Goal: Find specific page/section: Find specific page/section

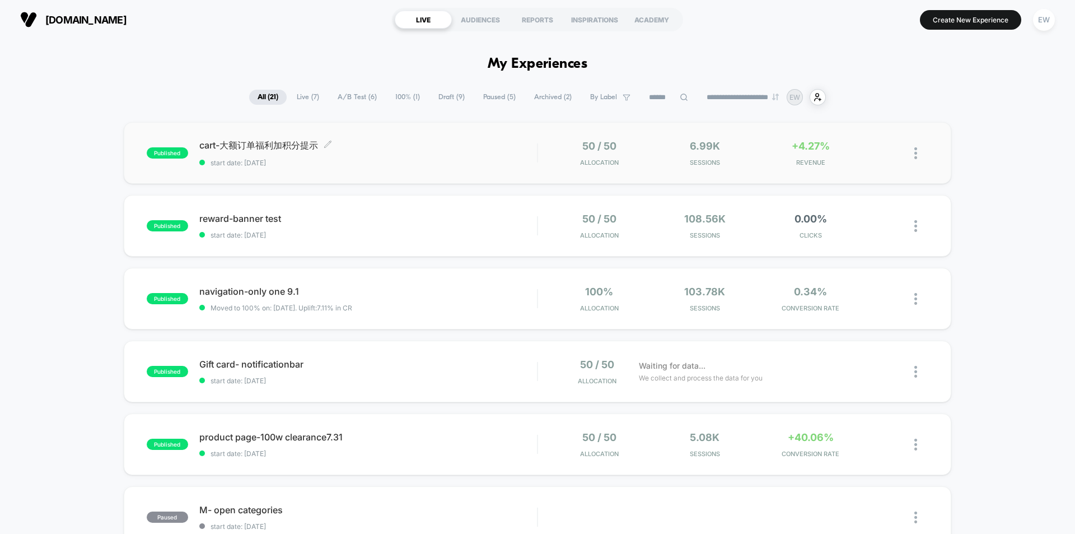
click at [262, 147] on span "cart-大额订单福利加积分提示 Click to edit experience details" at bounding box center [368, 145] width 338 height 12
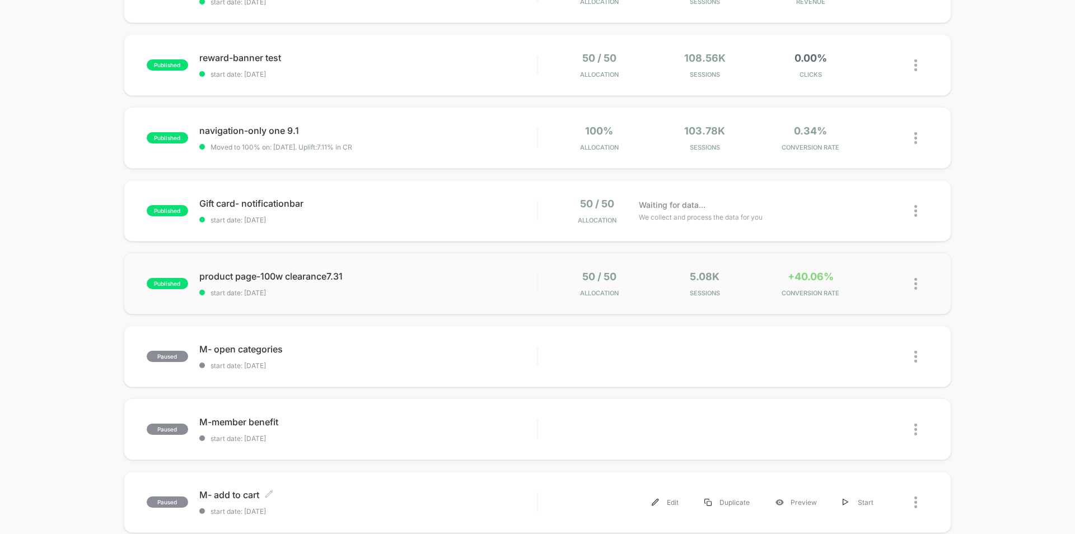
scroll to position [56, 0]
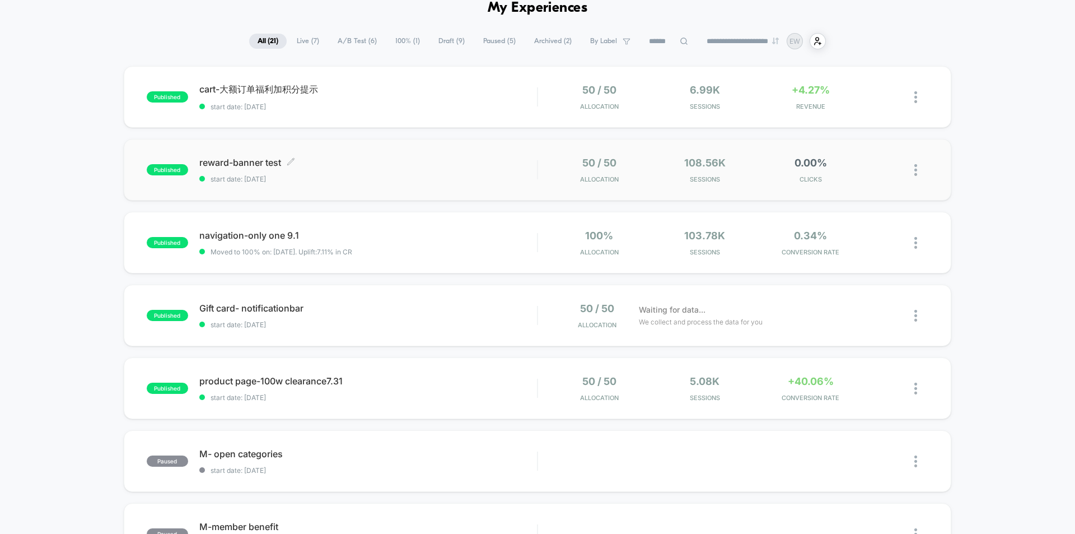
click at [246, 164] on span "reward-banner test Click to edit experience details" at bounding box center [368, 162] width 338 height 11
